Goal: Information Seeking & Learning: Learn about a topic

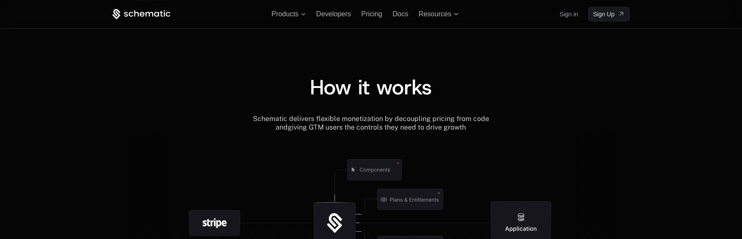
scroll to position [912, 0]
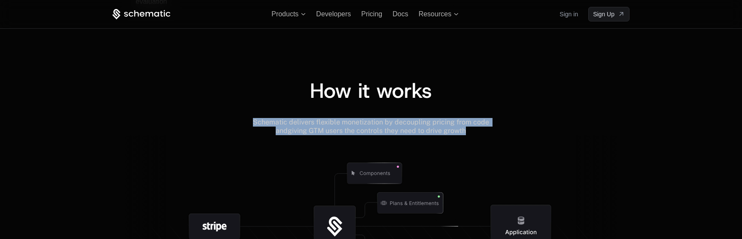
drag, startPoint x: 245, startPoint y: 123, endPoint x: 527, endPoint y: 132, distance: 282.3
click at [527, 132] on div "Schematic delivers flexible monetization by decoupling pricing from code and gi…" at bounding box center [371, 126] width 517 height 17
copy div "Schematic delivers flexible monetization by decoupling pricing from code and gi…"
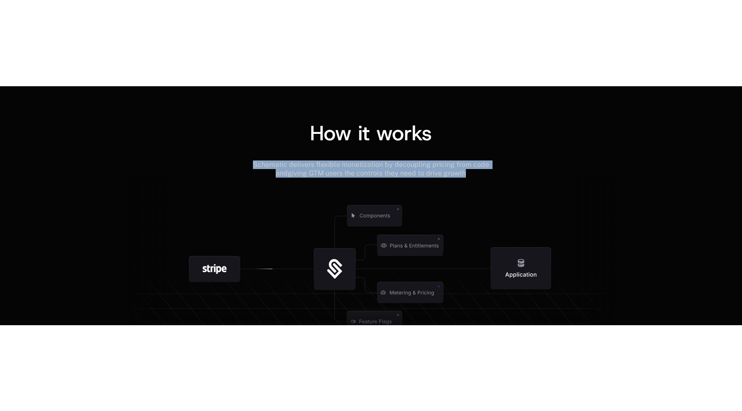
scroll to position [955, 0]
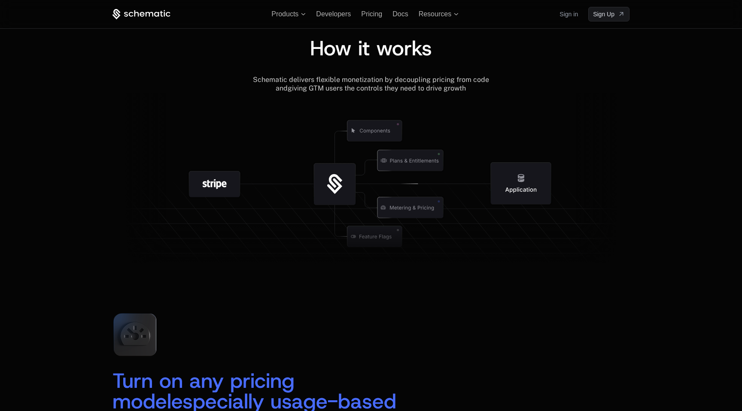
click at [724, 239] on div "How it works Schematic delivers flexible monetization by decoupling pricing fro…" at bounding box center [371, 137] width 742 height 269
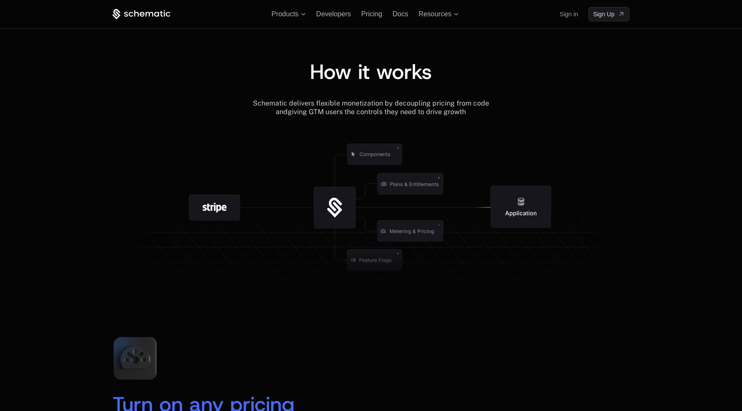
scroll to position [925, 0]
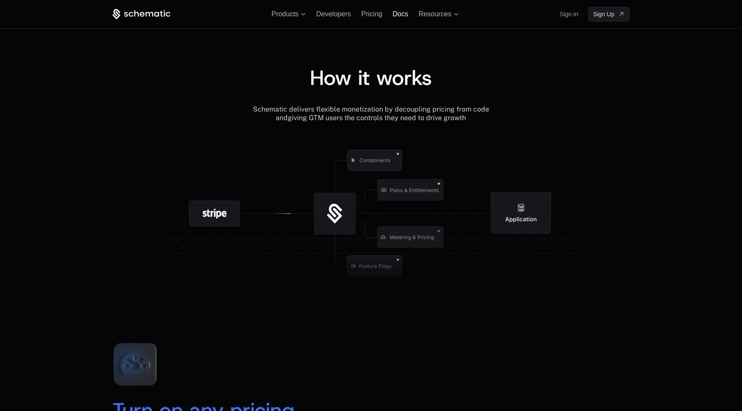
click at [399, 15] on span "Docs" at bounding box center [400, 13] width 15 height 7
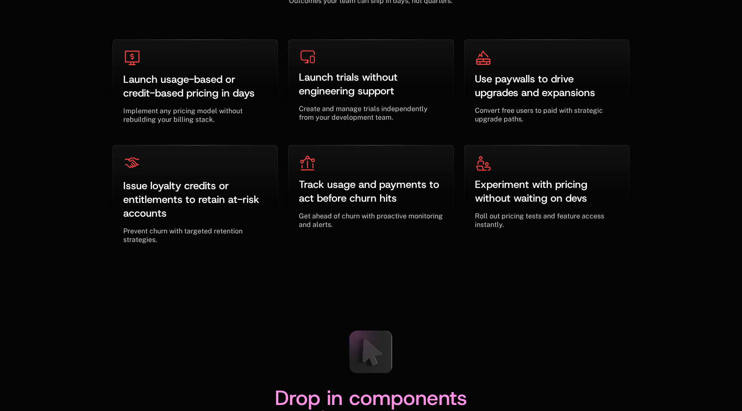
scroll to position [2817, 0]
